Goal: Find specific page/section: Find specific page/section

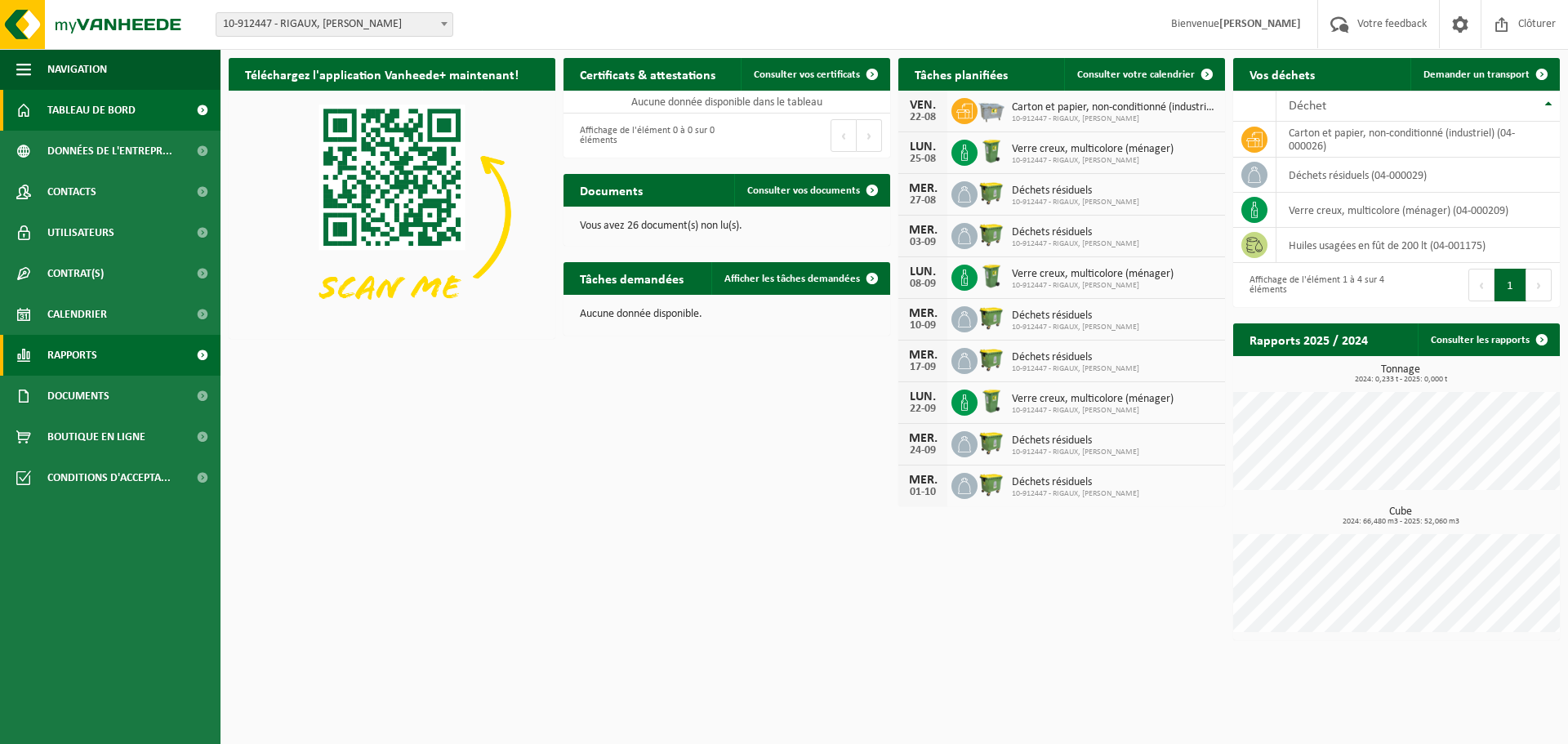
click at [87, 356] on span "Rapports" at bounding box center [72, 354] width 50 height 40
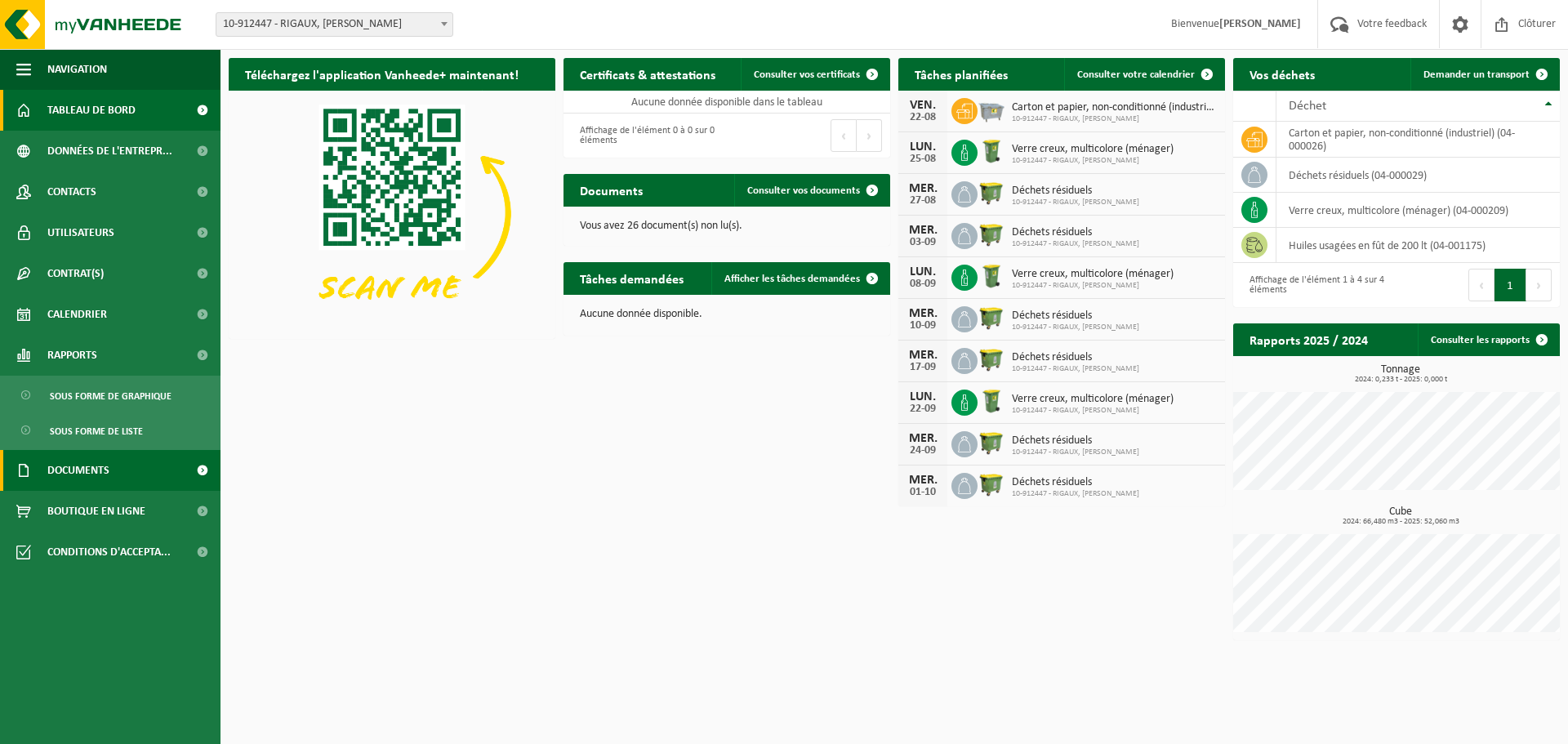
click at [66, 465] on span "Documents" at bounding box center [78, 470] width 62 height 40
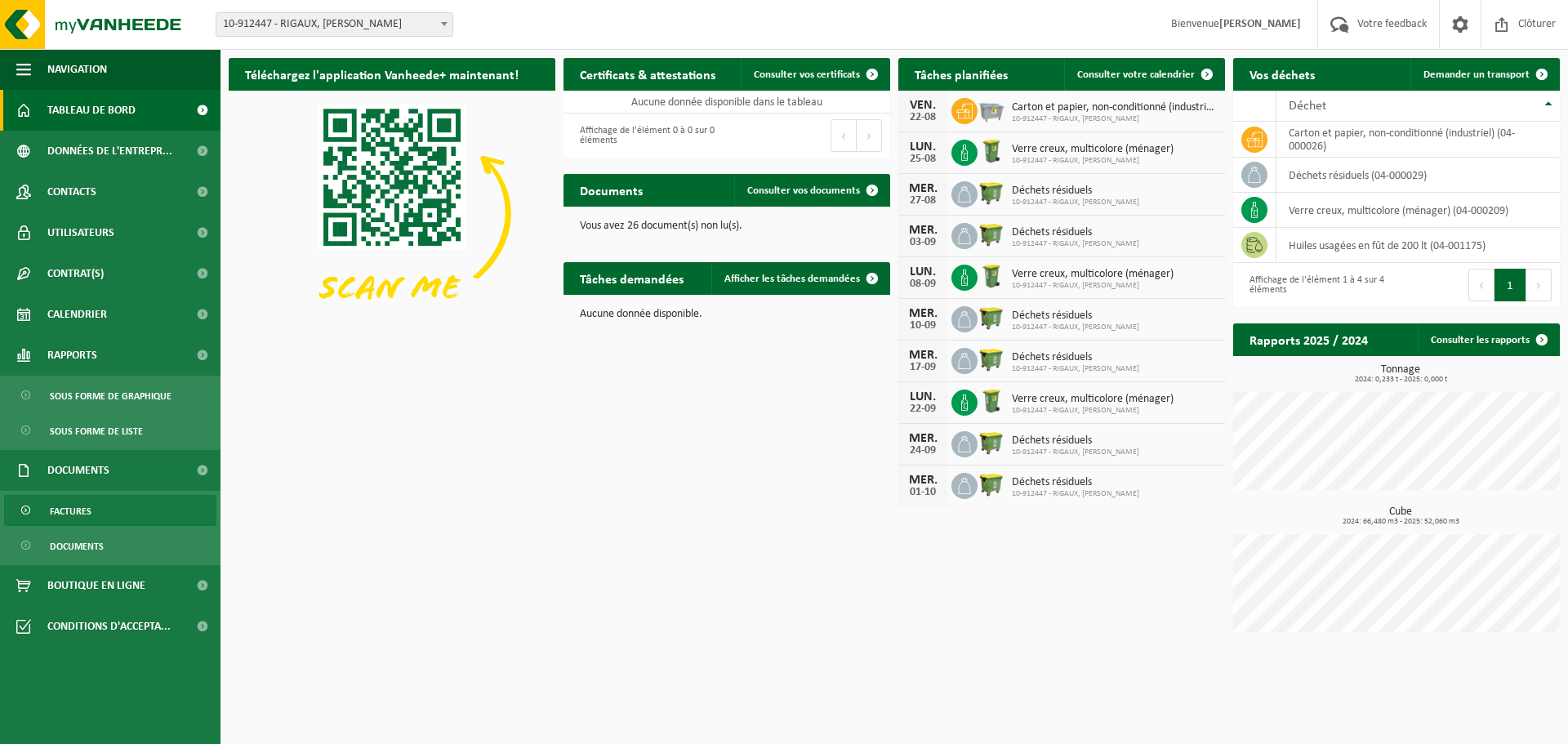
click at [68, 503] on span "Factures" at bounding box center [70, 511] width 41 height 31
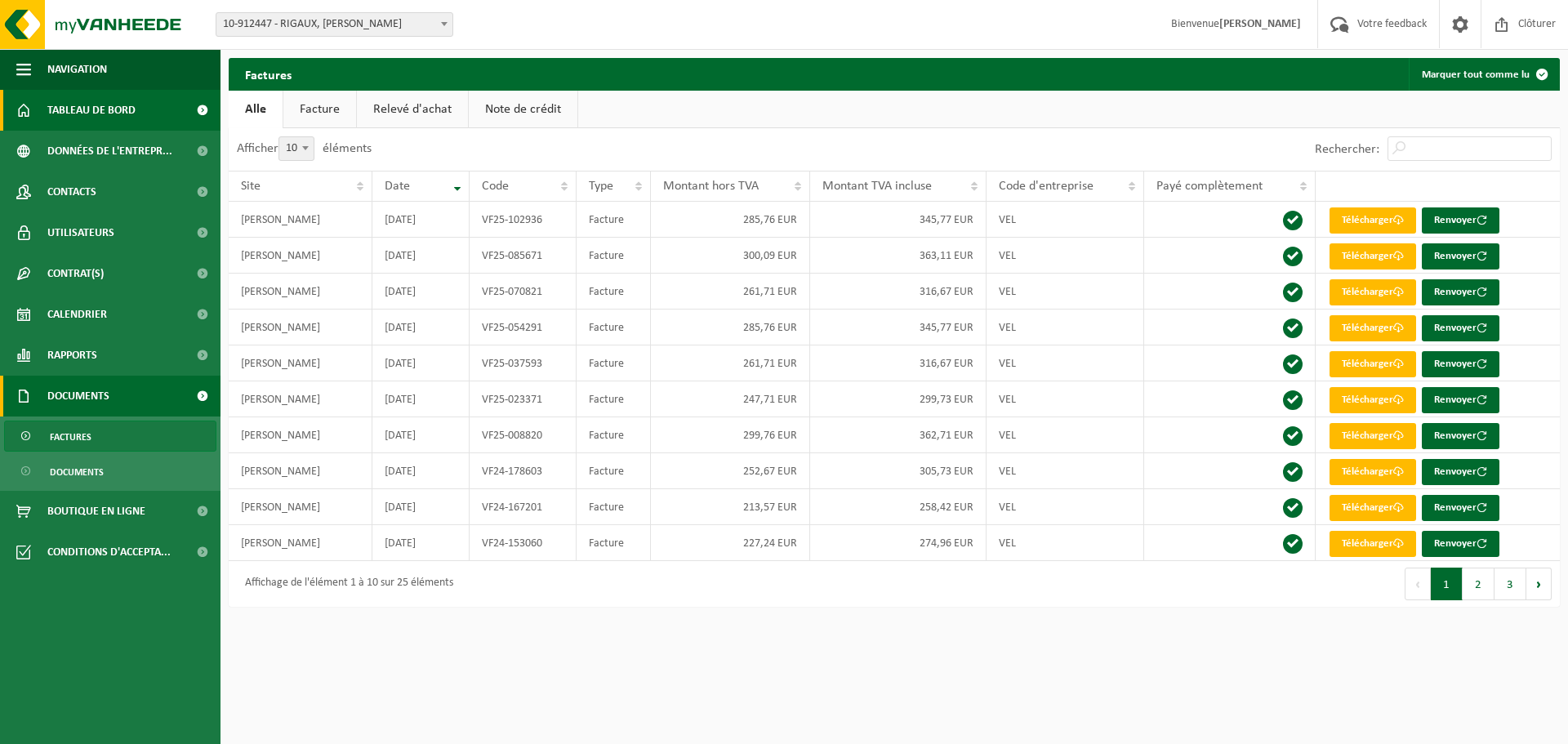
click at [89, 111] on span "Tableau de bord" at bounding box center [91, 110] width 88 height 40
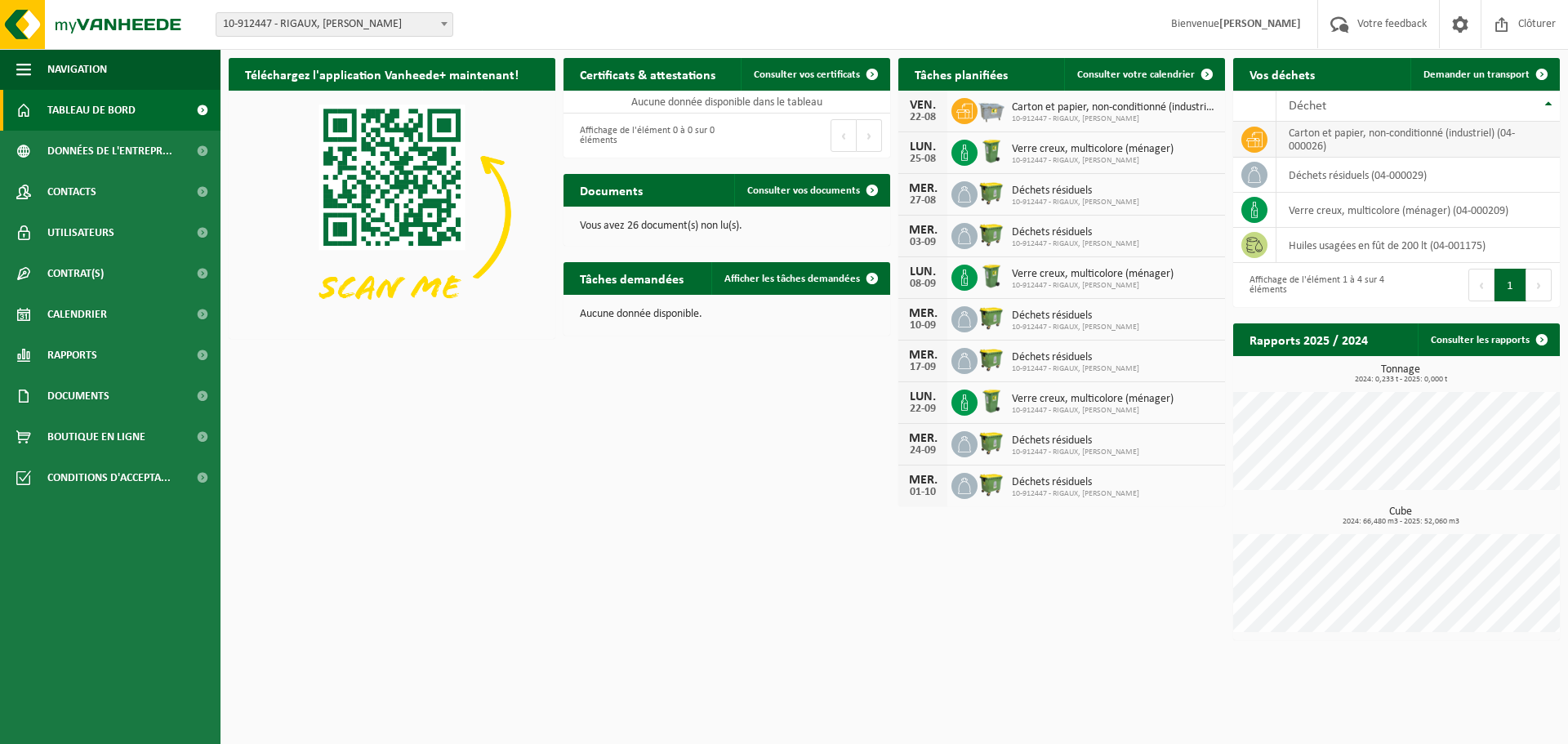
click at [1313, 145] on td "carton et papier, non-conditionné (industriel) (04-000026)" at bounding box center [1418, 140] width 283 height 36
click at [1253, 141] on icon at bounding box center [1254, 140] width 17 height 17
click at [71, 266] on span "Contrat(s)" at bounding box center [75, 273] width 56 height 40
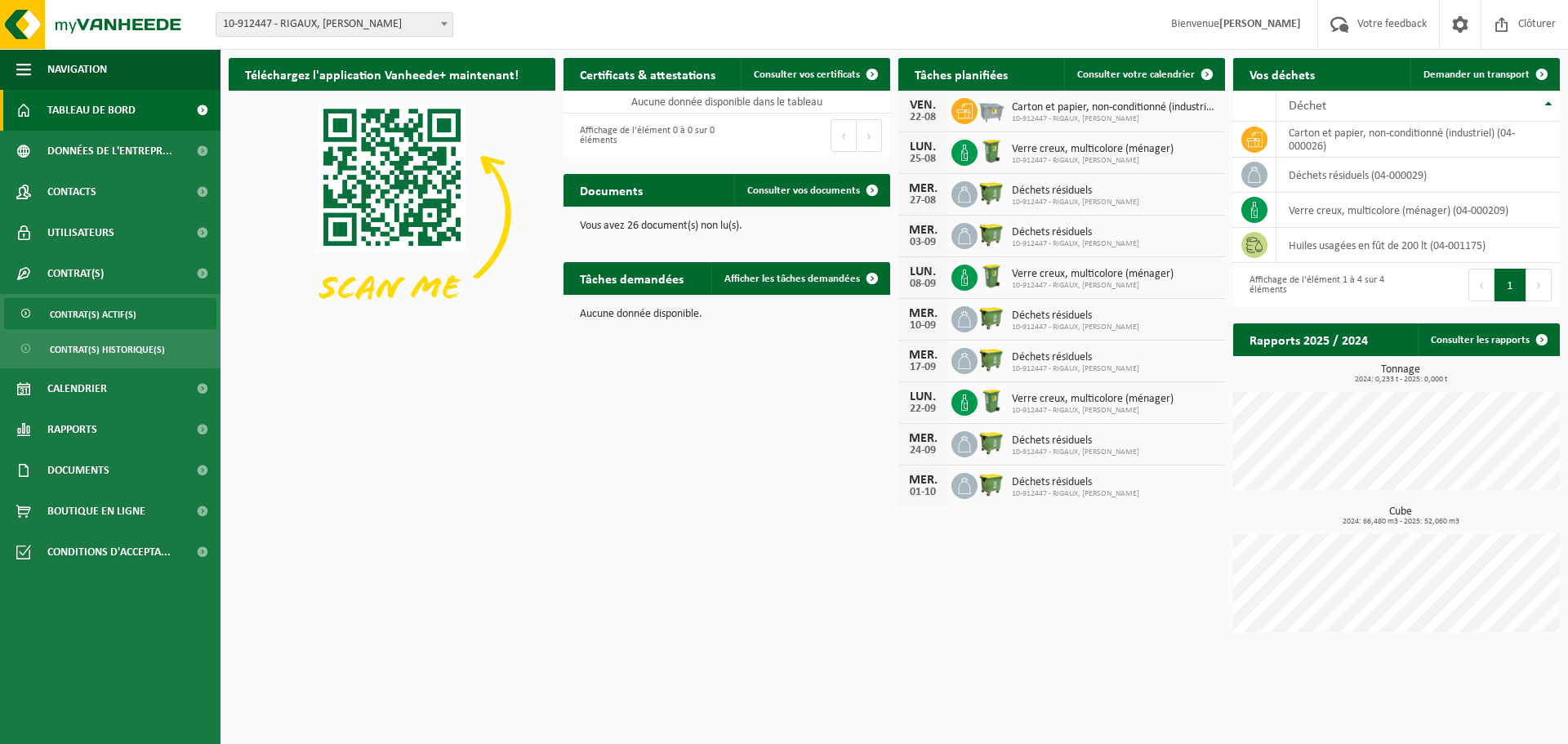
click at [64, 309] on span "Contrat(s) actif(s)" at bounding box center [92, 315] width 87 height 31
